Goal: Task Accomplishment & Management: Manage account settings

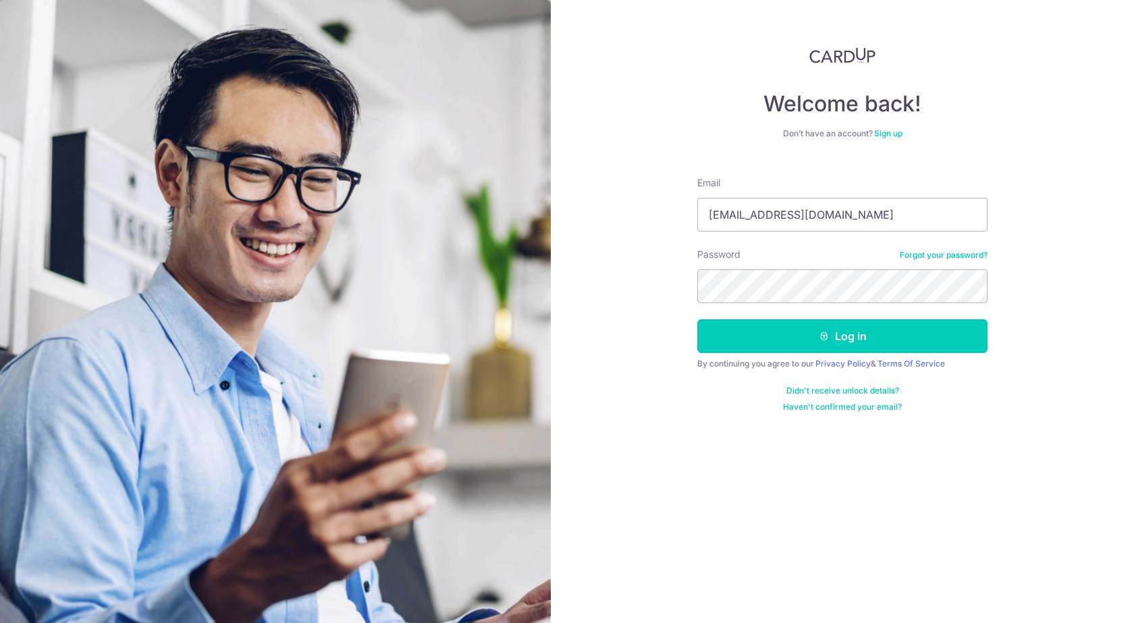
click at [697, 319] on button "Log in" at bounding box center [842, 336] width 290 height 34
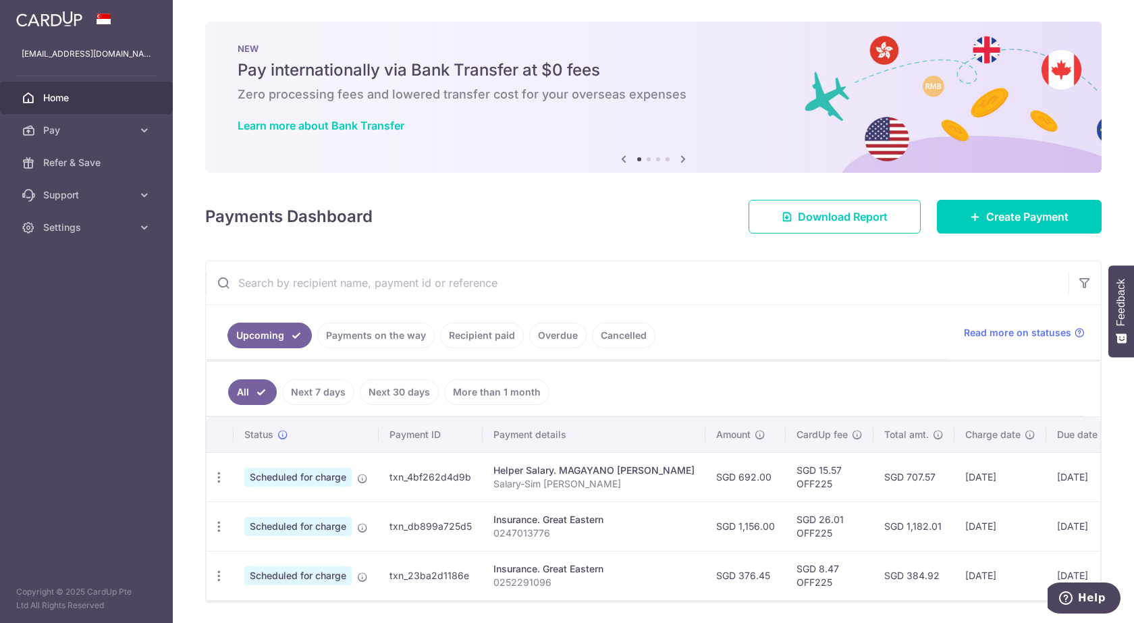
scroll to position [50, 0]
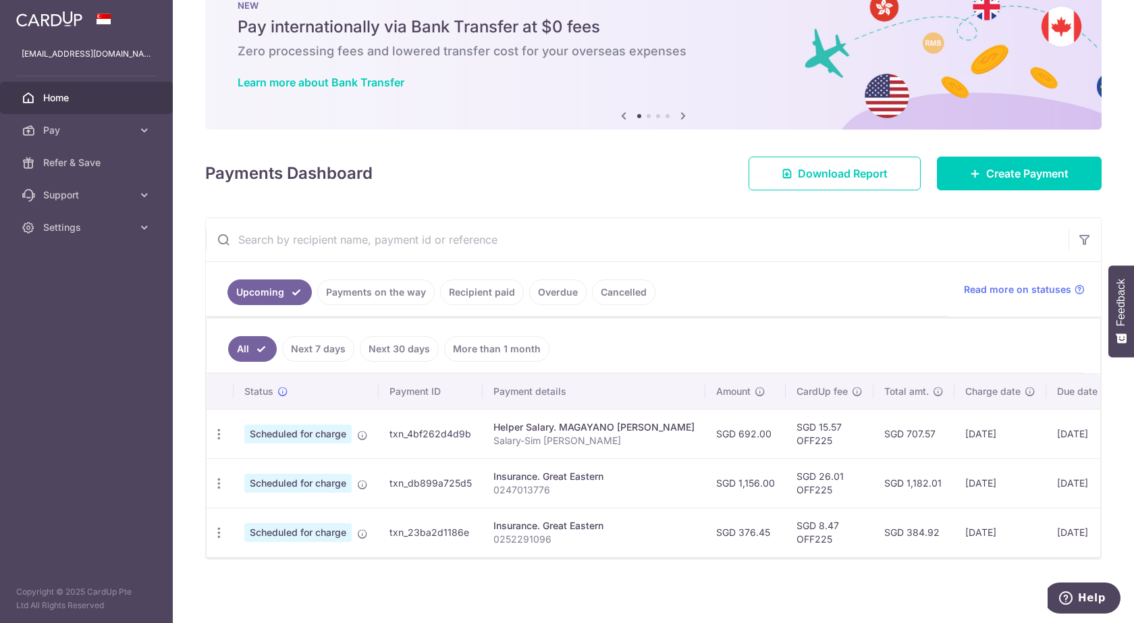
click at [370, 294] on link "Payments on the way" at bounding box center [375, 292] width 117 height 26
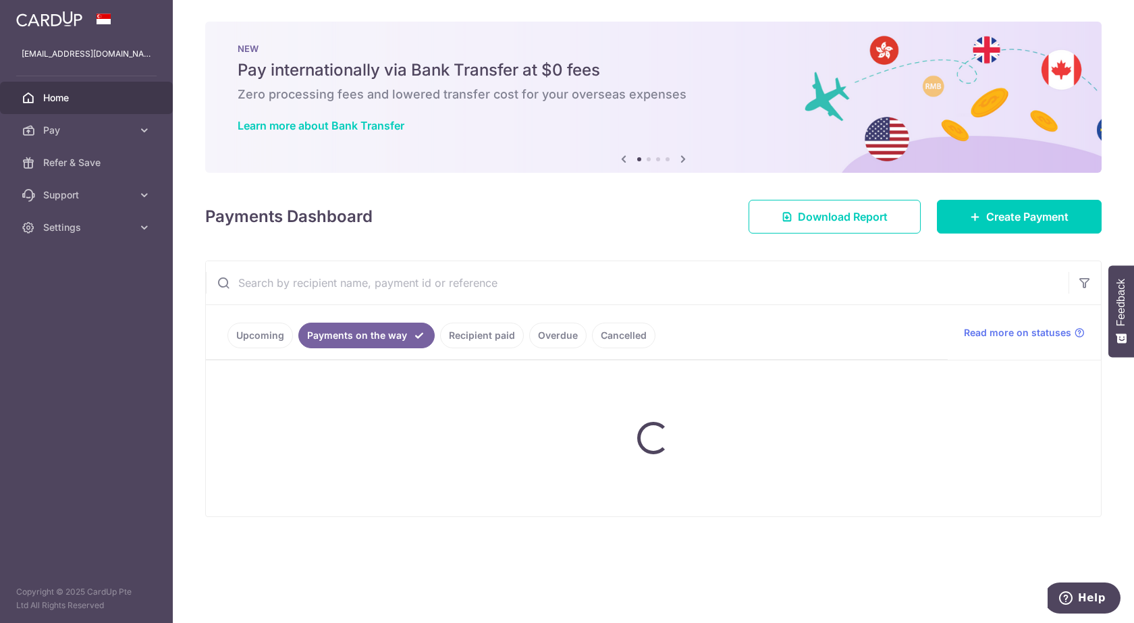
scroll to position [0, 0]
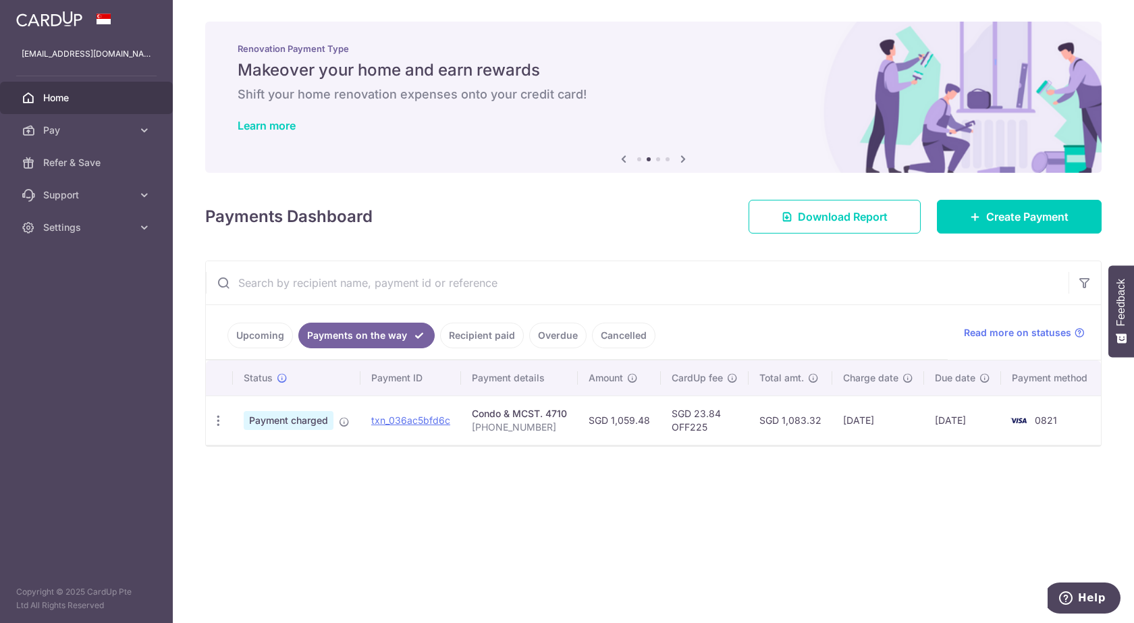
click at [487, 342] on link "Recipient paid" at bounding box center [482, 336] width 84 height 26
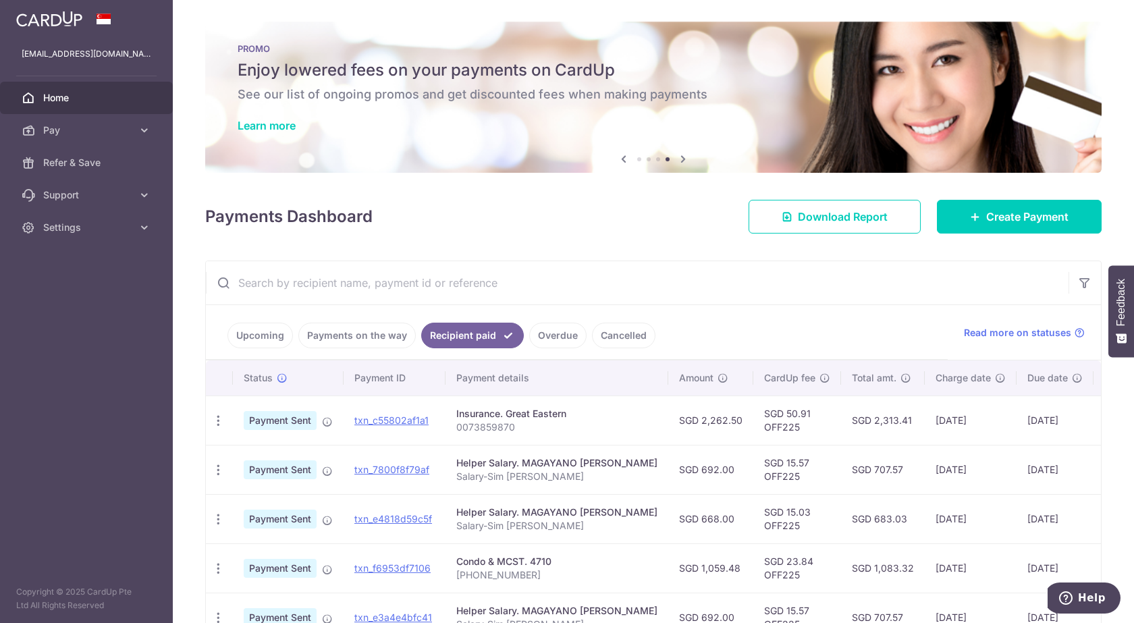
click at [275, 342] on link "Upcoming" at bounding box center [259, 336] width 65 height 26
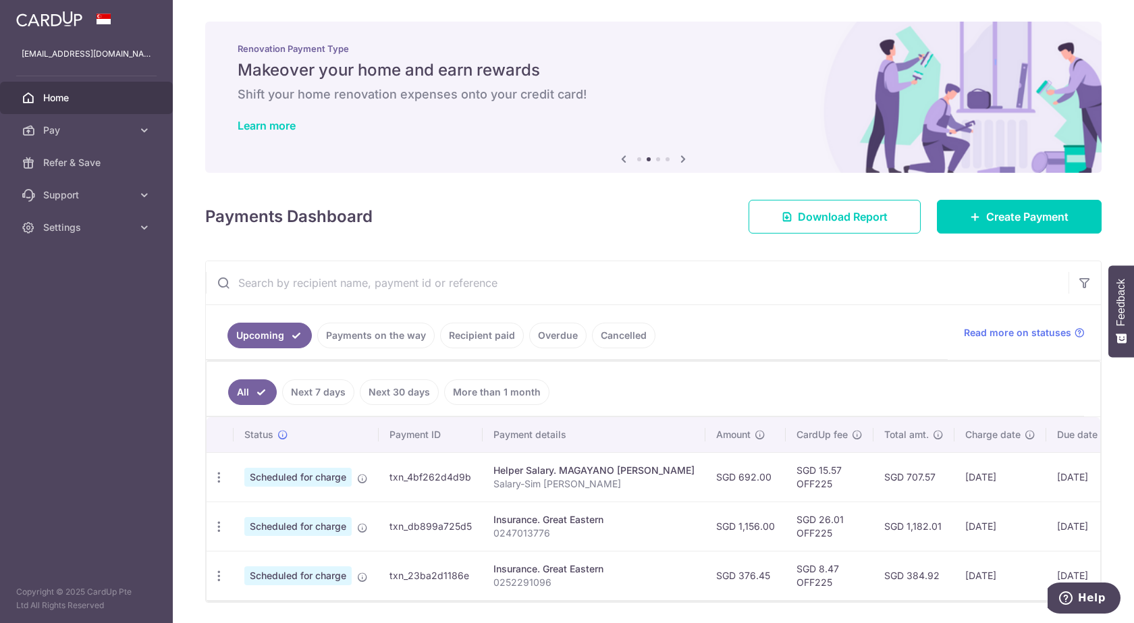
click at [469, 342] on link "Recipient paid" at bounding box center [482, 336] width 84 height 26
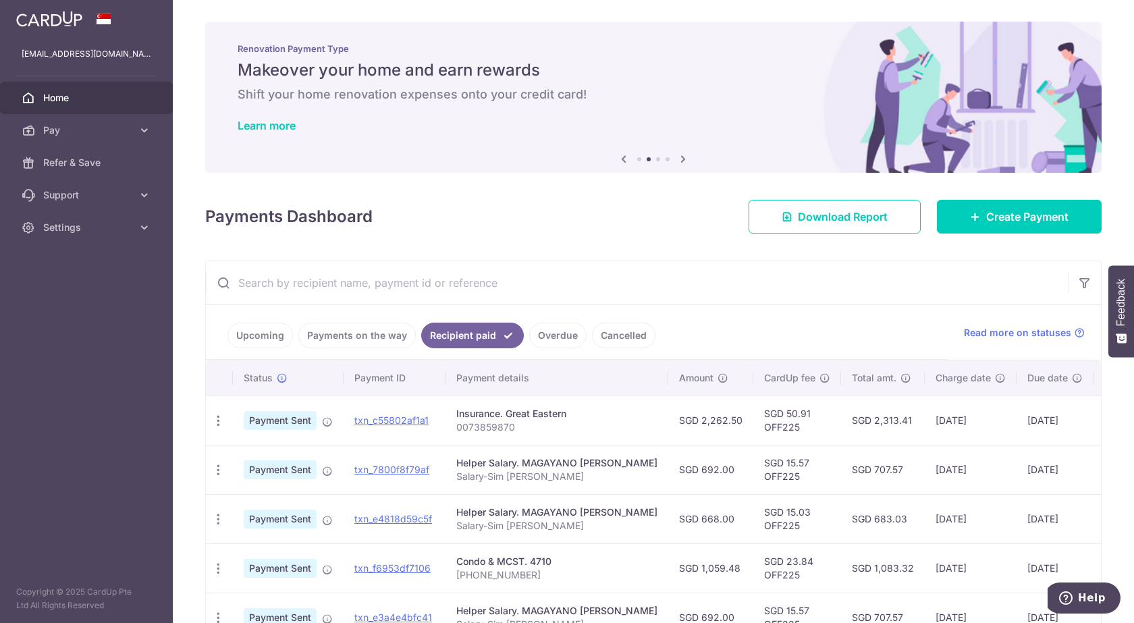
click at [365, 341] on link "Payments on the way" at bounding box center [356, 336] width 117 height 26
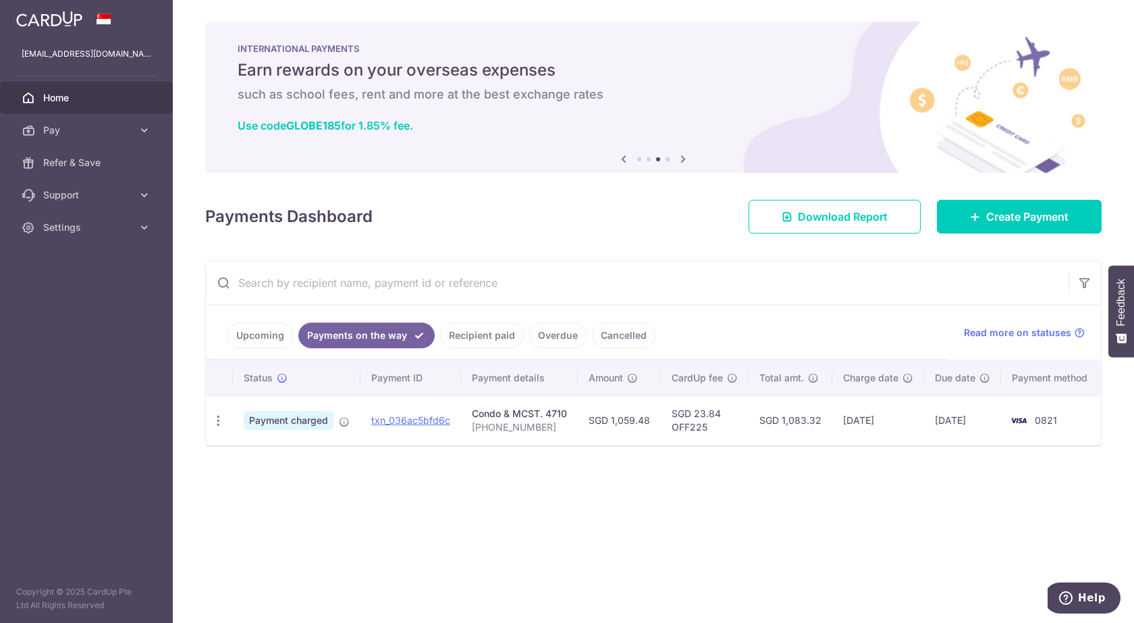
click at [281, 338] on link "Upcoming" at bounding box center [259, 336] width 65 height 26
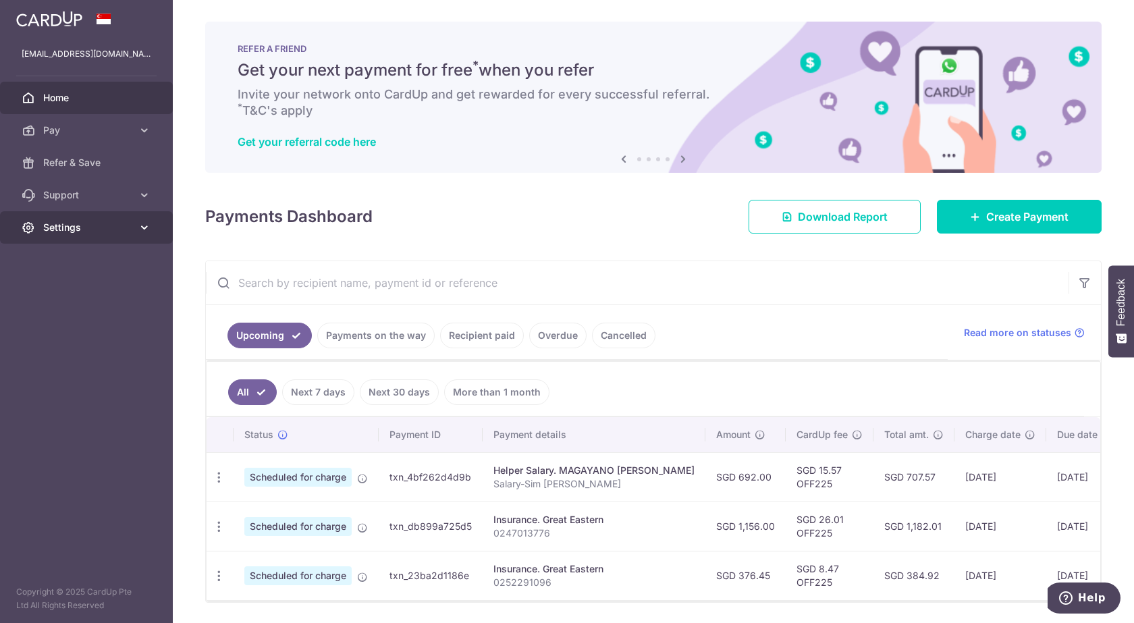
click at [92, 232] on span "Settings" at bounding box center [87, 228] width 89 height 14
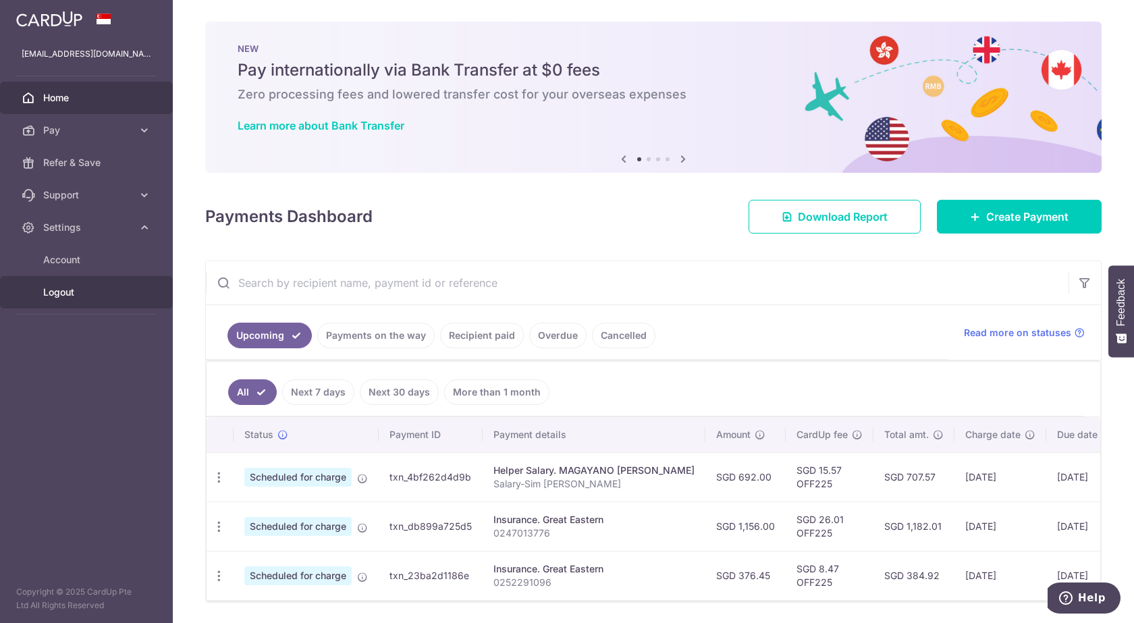
click at [64, 292] on span "Logout" at bounding box center [87, 293] width 89 height 14
